Goal: Obtain resource: Download file/media

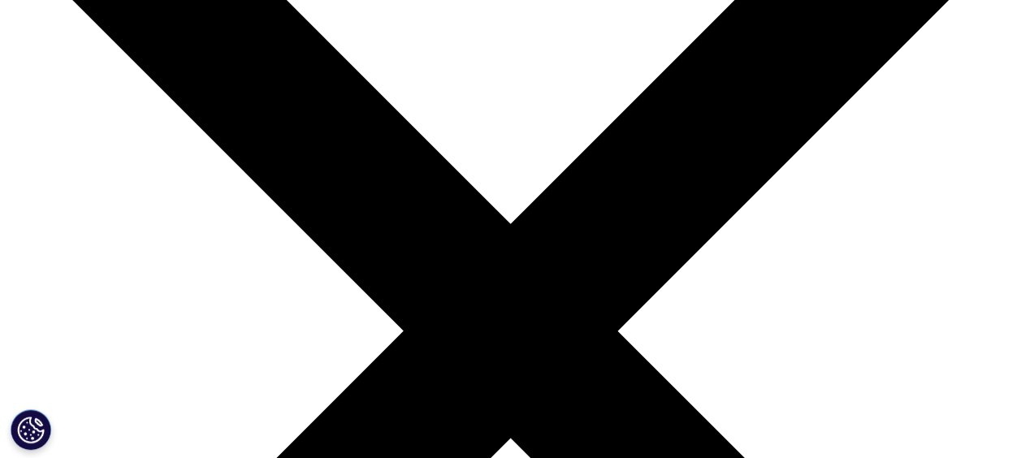
scroll to position [163, 0]
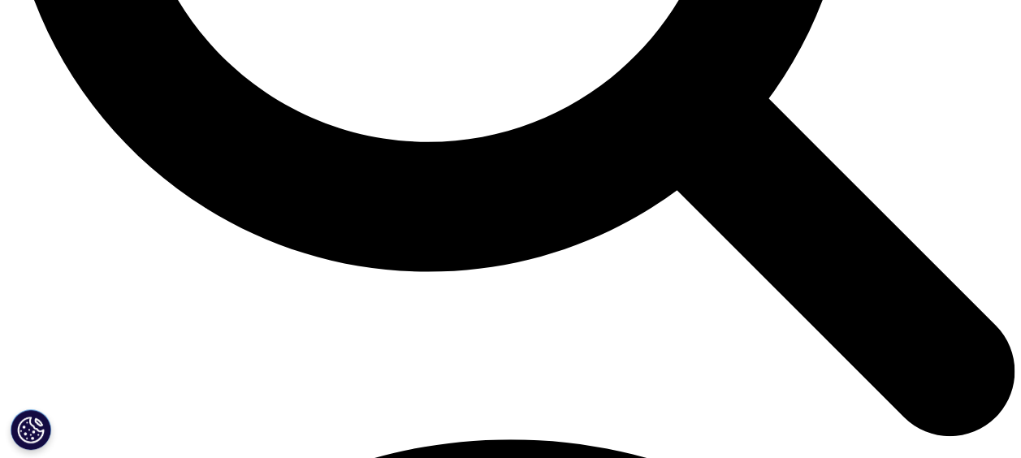
scroll to position [1707, 0]
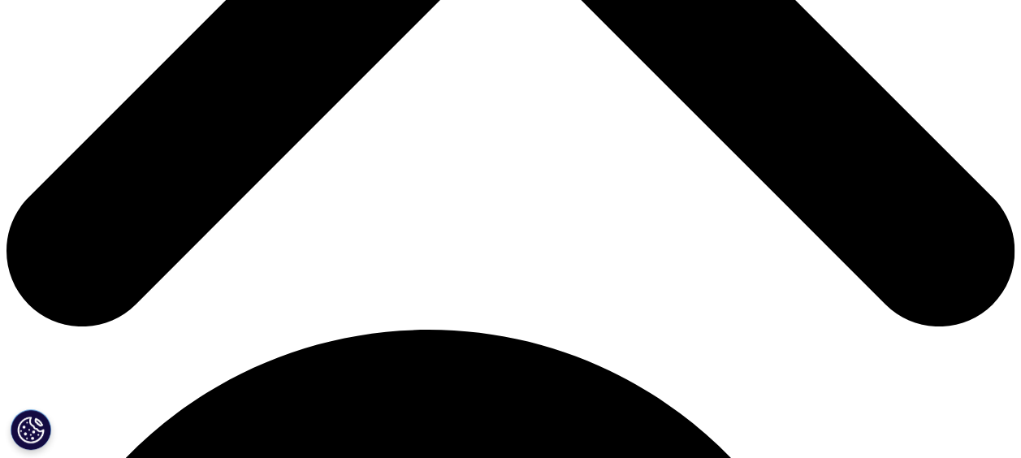
scroll to position [731, 0]
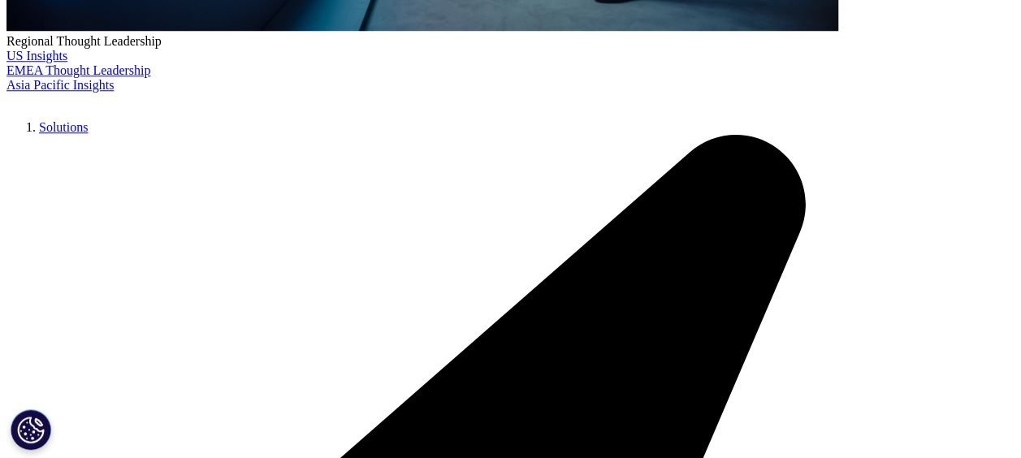
type input "brazil"
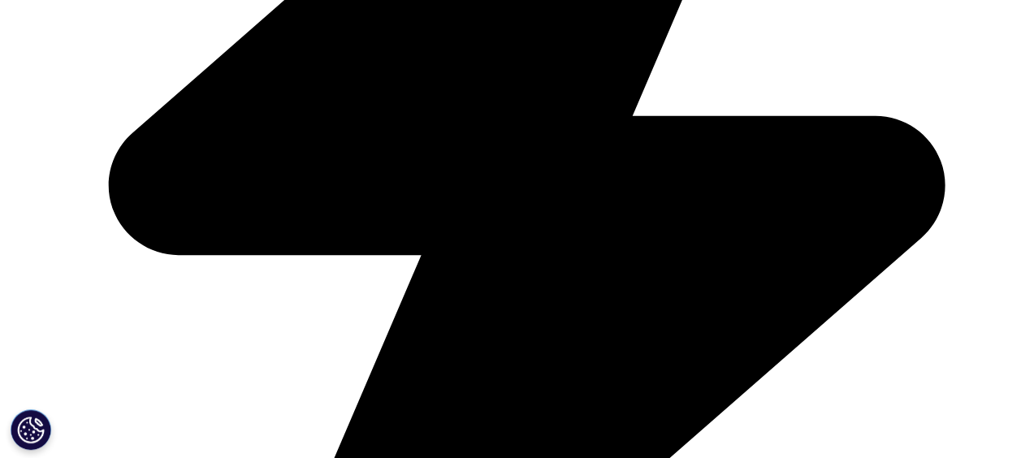
scroll to position [1219, 0]
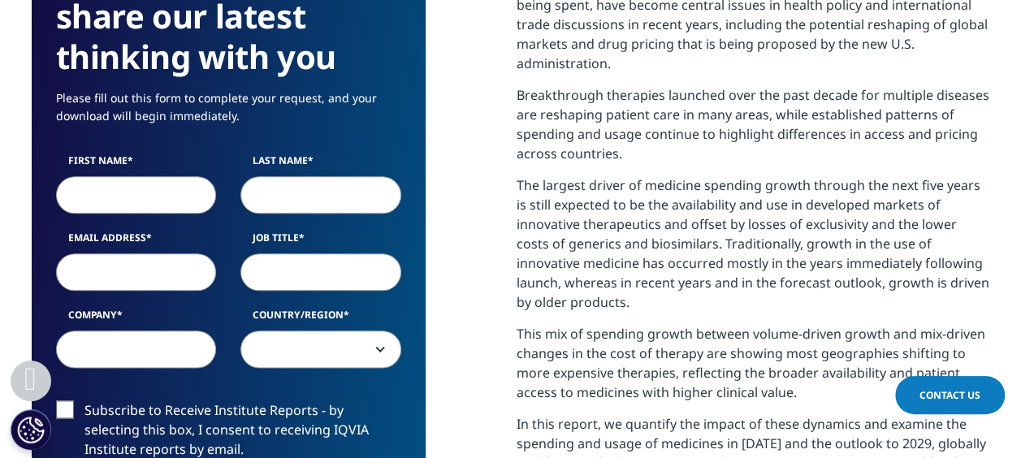
scroll to position [813, 0]
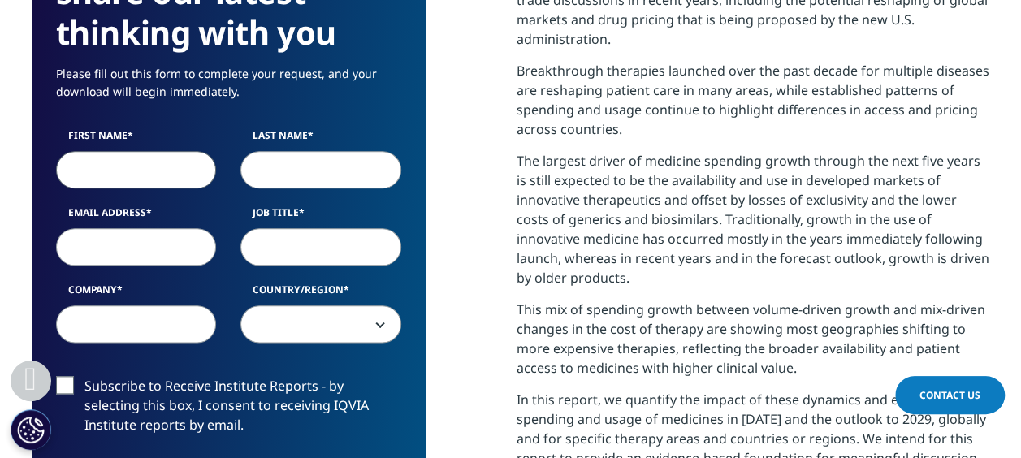
click at [145, 162] on input "First Name" at bounding box center [136, 169] width 161 height 37
type input "Ian"
type input "Vilela Zani"
type input "ian.zani@parthenon.com.br"
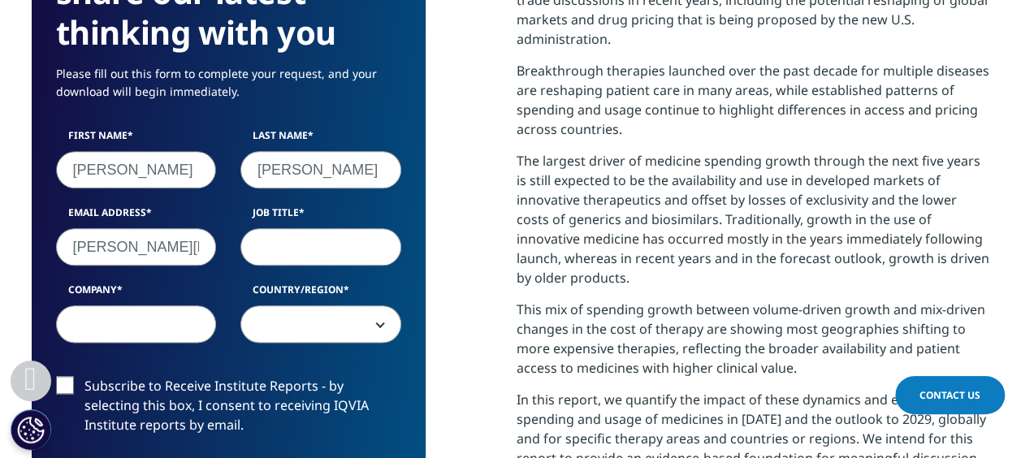
select select "[GEOGRAPHIC_DATA]"
click at [184, 247] on input "ian.zani@parthenon.com.br" at bounding box center [136, 246] width 161 height 37
click at [291, 245] on input "Job Title" at bounding box center [321, 246] width 161 height 37
type input "Consultant"
click at [184, 329] on input "Company" at bounding box center [136, 324] width 161 height 37
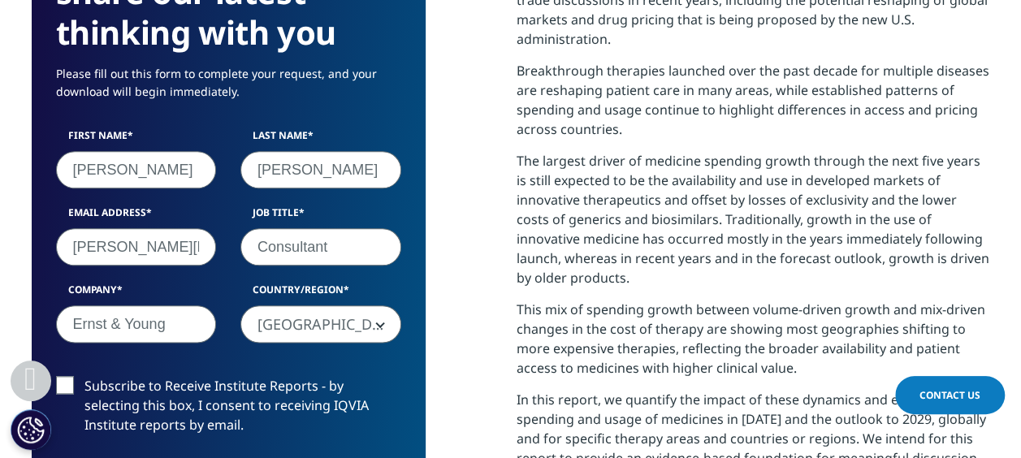
type input "Ernst & Young"
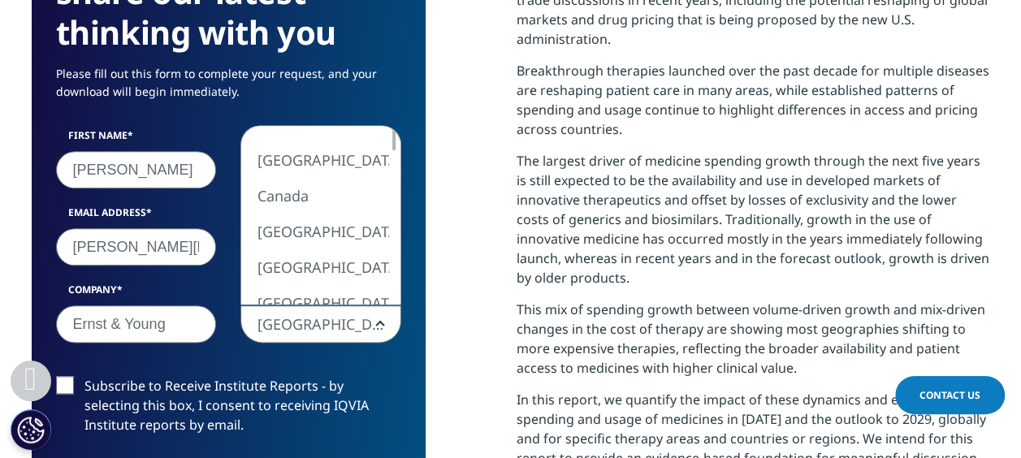
click at [349, 319] on span "[GEOGRAPHIC_DATA]" at bounding box center [320, 324] width 159 height 37
click at [455, 315] on div "We are excited to share our latest thinking with you Please fill out this form …" at bounding box center [511, 356] width 959 height 898
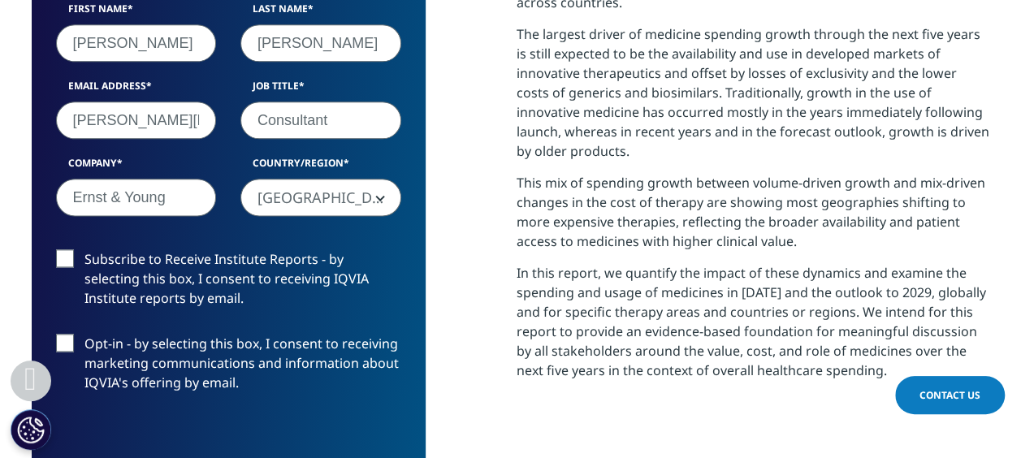
scroll to position [975, 0]
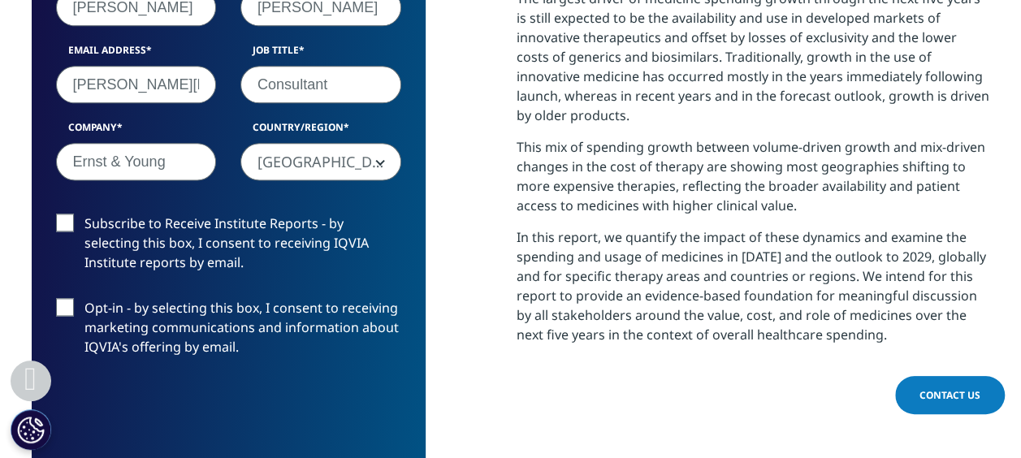
click at [66, 223] on label "Subscribe to Receive Institute Reports - by selecting this box, I consent to re…" at bounding box center [228, 247] width 345 height 67
click at [85, 214] on input "Subscribe to Receive Institute Reports - by selecting this box, I consent to re…" at bounding box center [85, 214] width 0 height 0
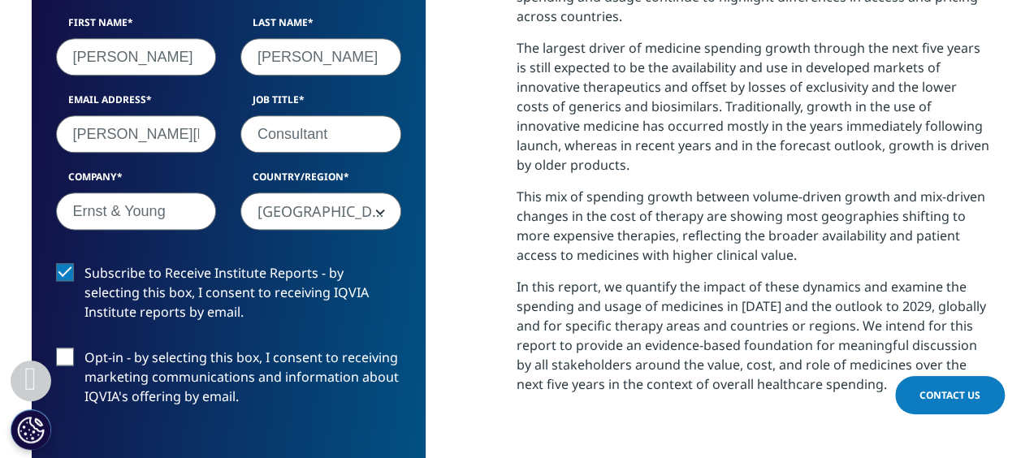
scroll to position [915, 0]
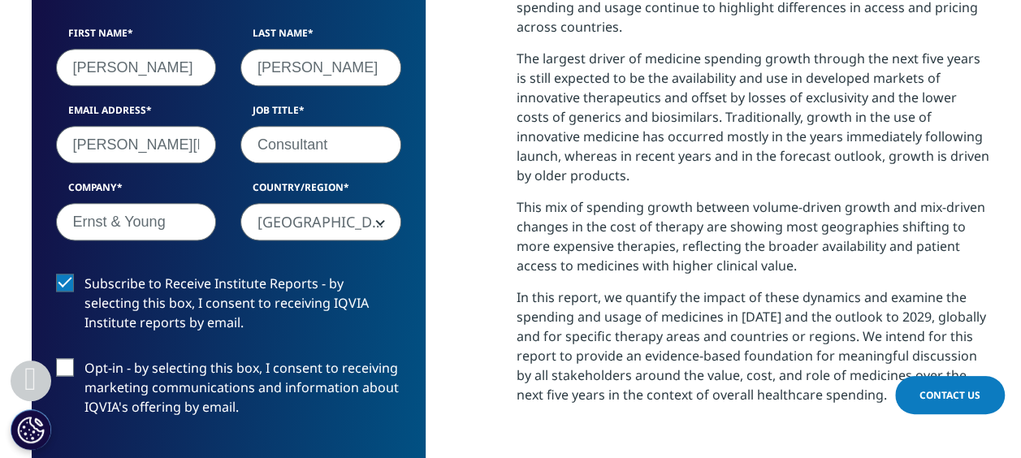
click at [310, 147] on input "Consultant" at bounding box center [321, 144] width 161 height 37
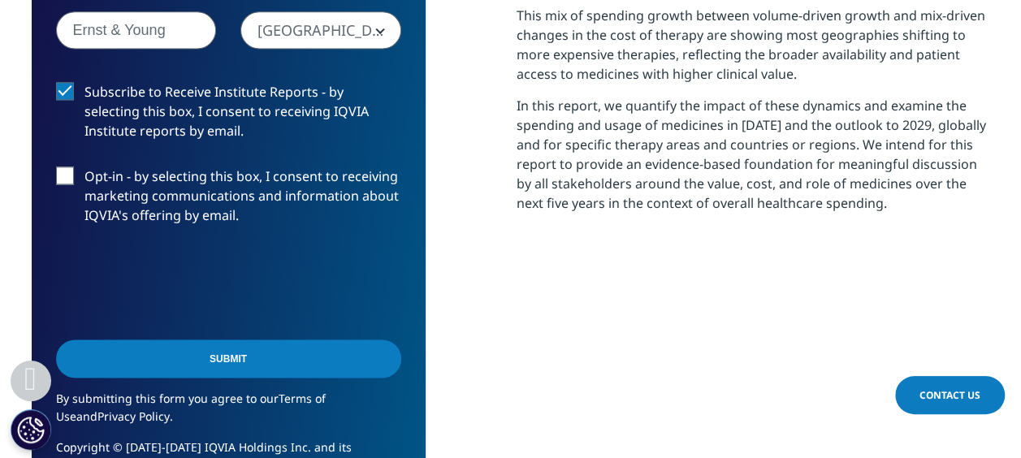
scroll to position [1159, 0]
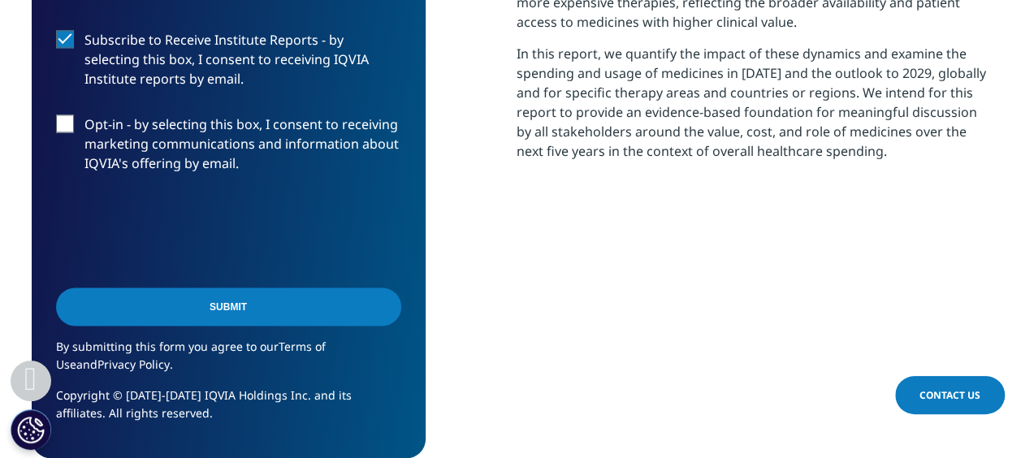
click at [444, 203] on div "We are excited to share our latest thinking with you Please fill out this form …" at bounding box center [511, 9] width 959 height 898
click at [242, 304] on input "Submit" at bounding box center [228, 307] width 345 height 38
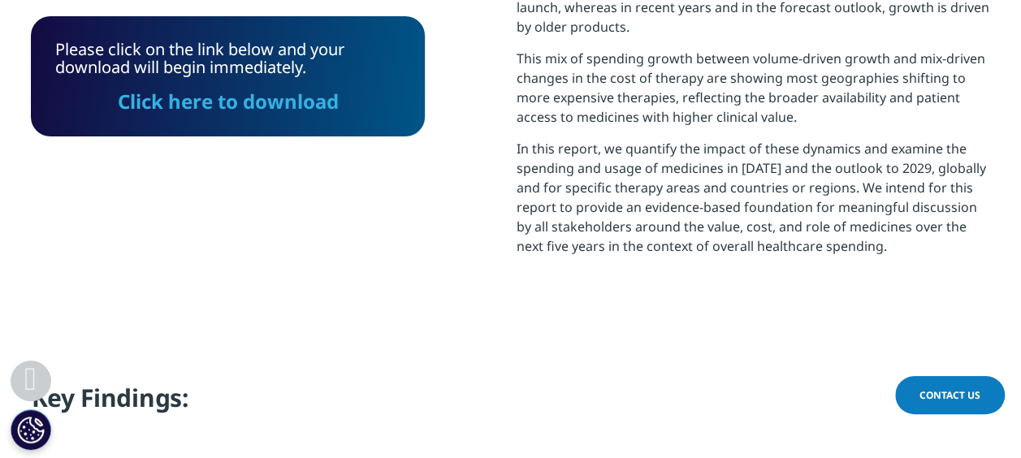
scroll to position [987, 0]
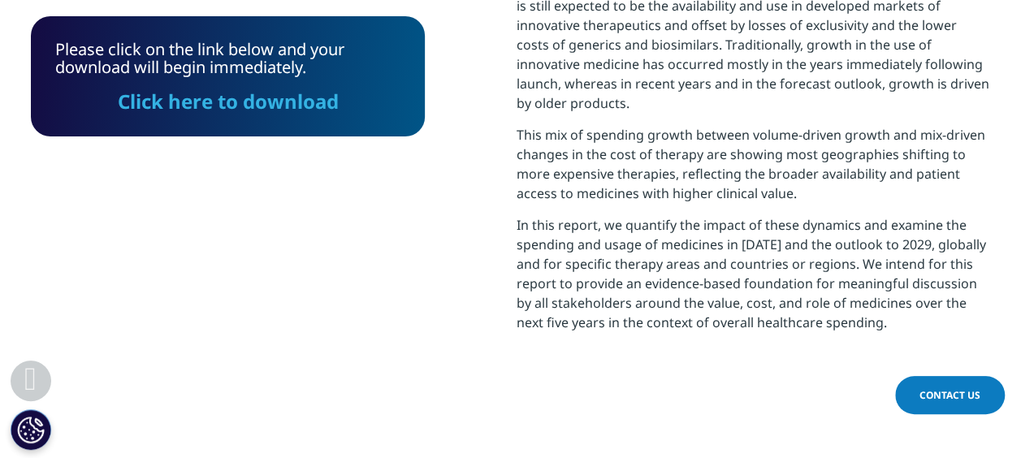
click at [271, 107] on link "Click here to download" at bounding box center [228, 101] width 221 height 27
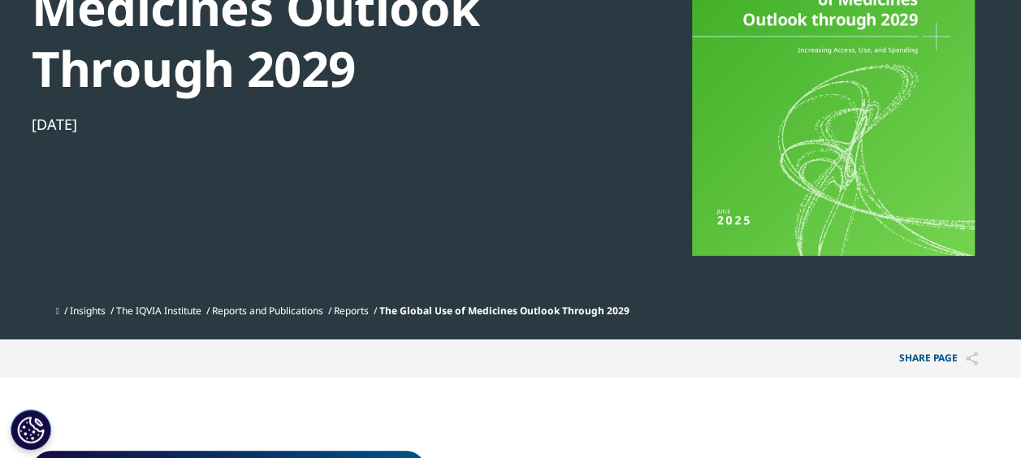
scroll to position [325, 0]
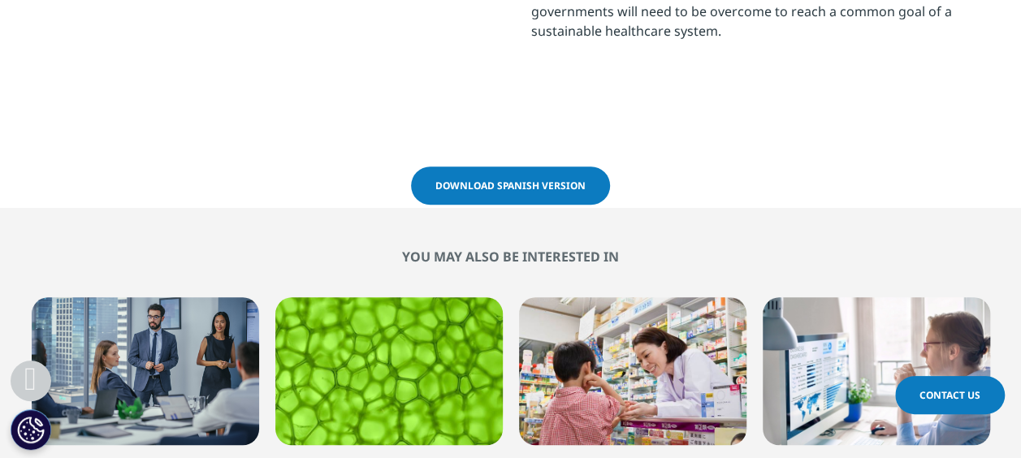
scroll to position [3657, 0]
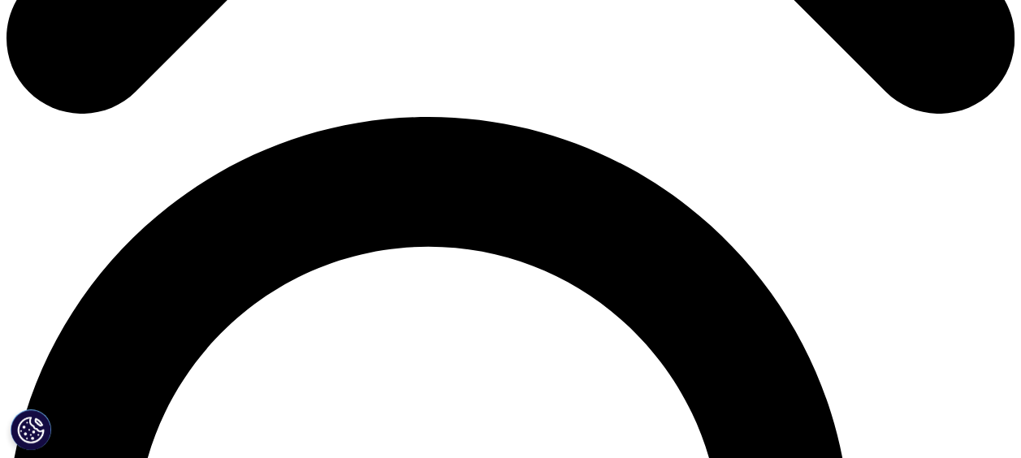
scroll to position [894, 0]
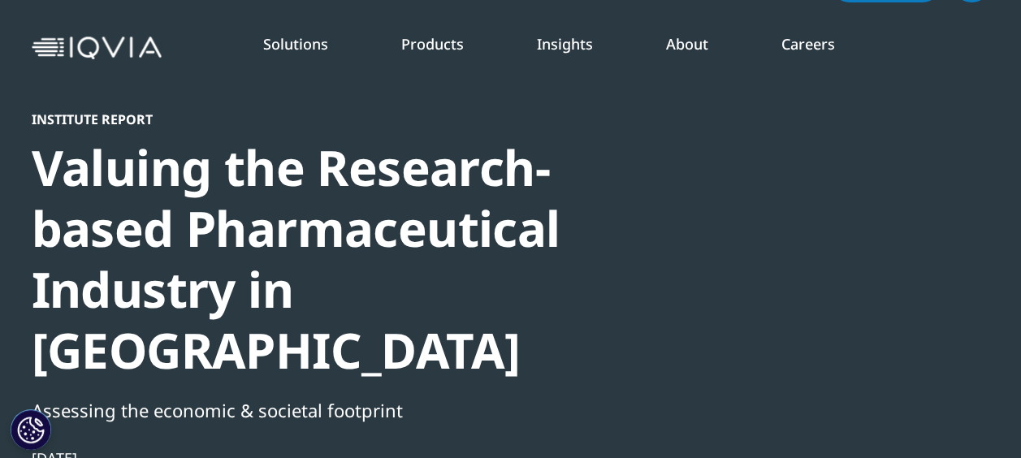
scroll to position [81, 0]
